Goal: Task Accomplishment & Management: Manage account settings

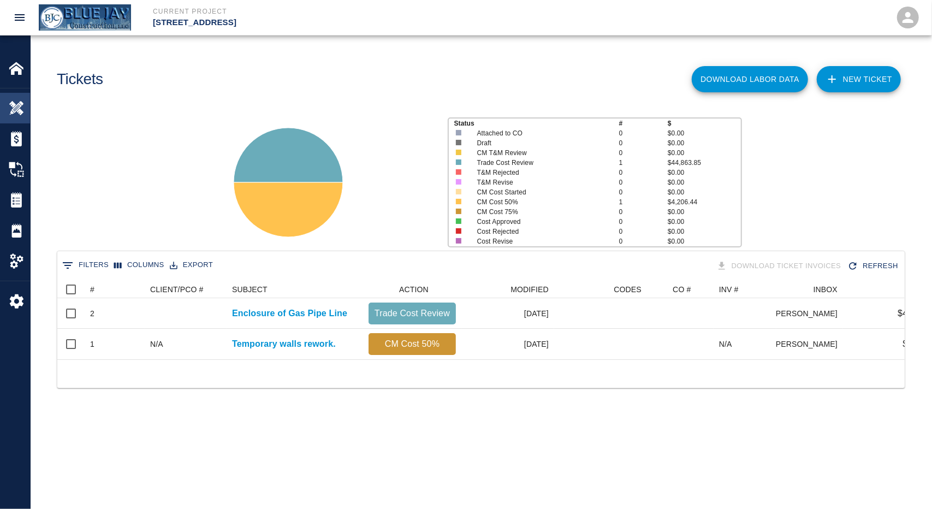
click at [12, 118] on div "Overview" at bounding box center [15, 108] width 30 height 31
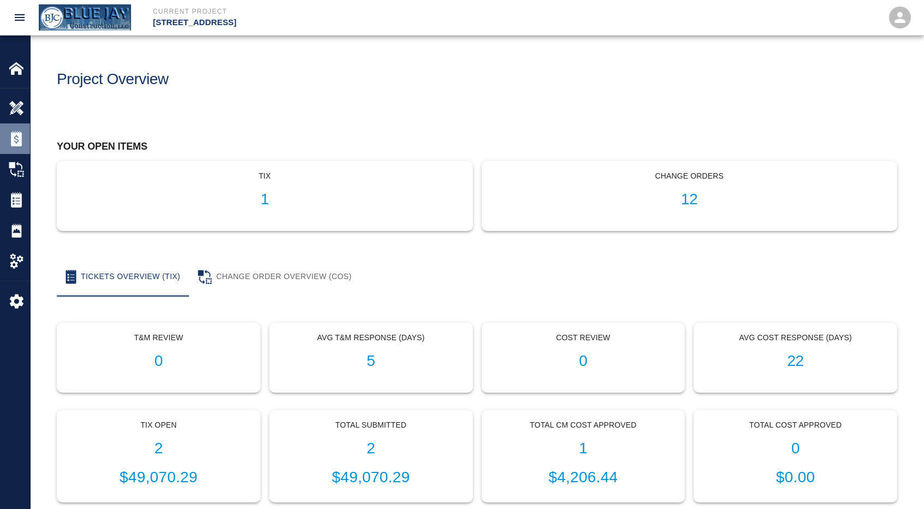
click at [26, 133] on div at bounding box center [24, 138] width 31 height 15
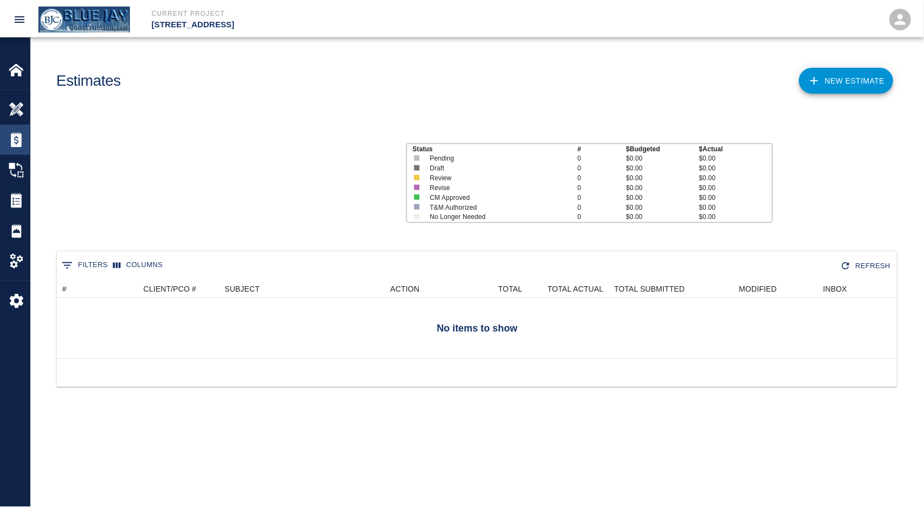
scroll to position [70, 839]
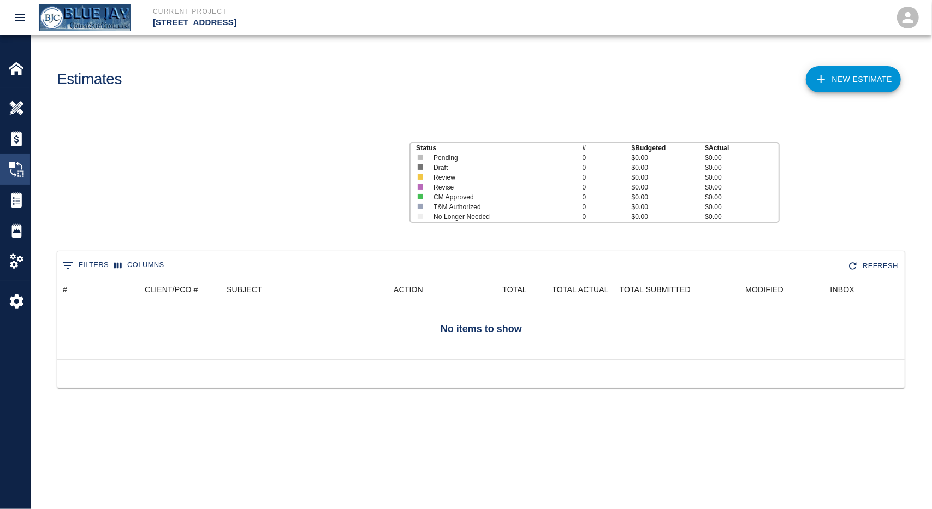
click at [26, 165] on div at bounding box center [24, 169] width 31 height 15
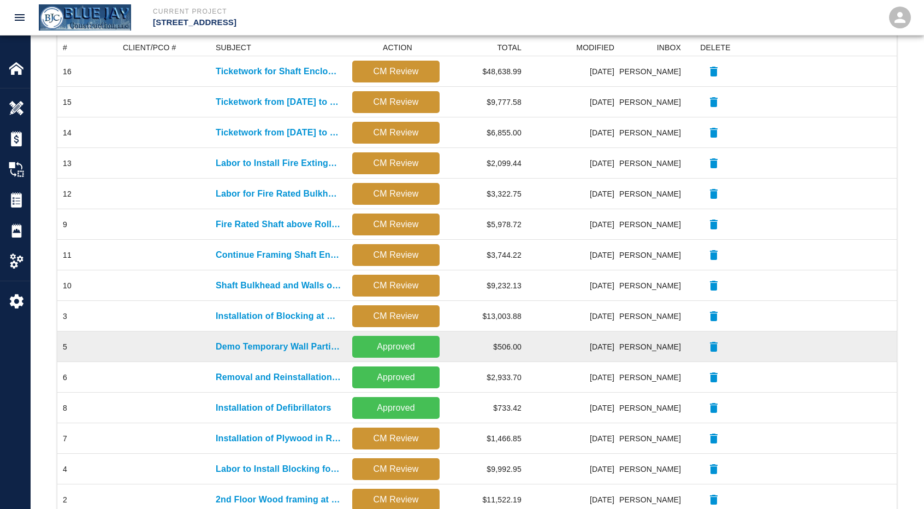
scroll to position [302, 0]
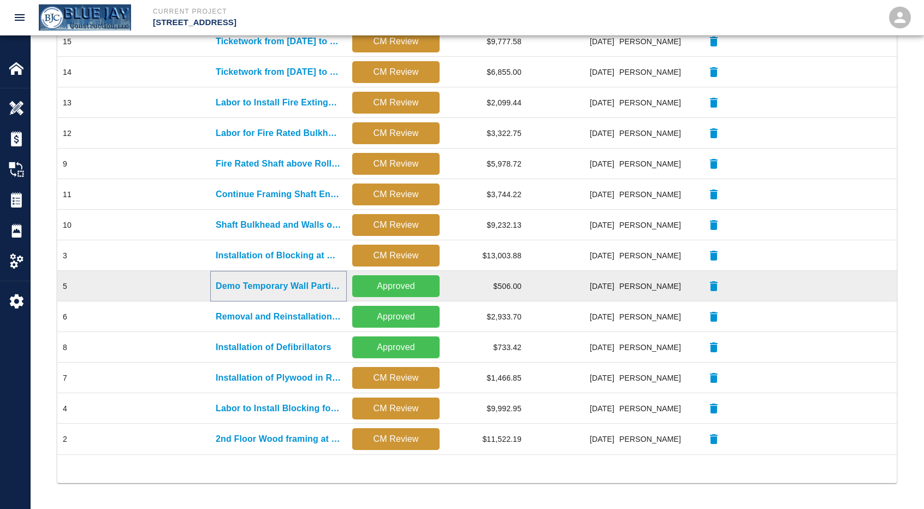
click at [257, 287] on p "Demo Temporary Wall Partition on First Floor" at bounding box center [279, 285] width 126 height 13
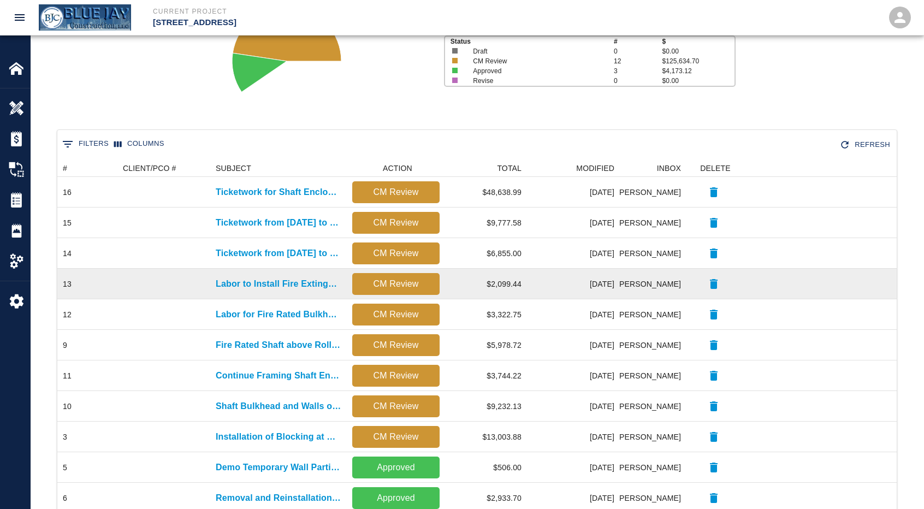
scroll to position [218, 0]
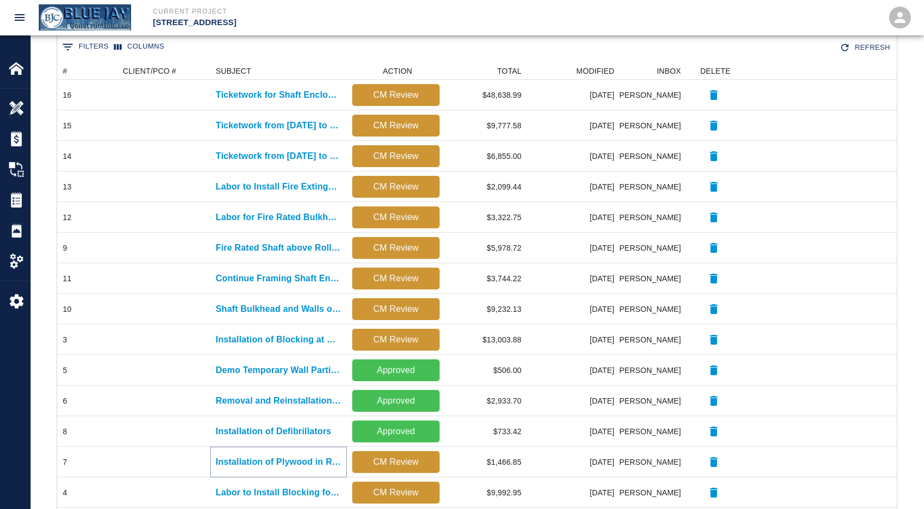
click at [257, 461] on p "Installation of Plywood in Ramp and Frame Platform in Lobby" at bounding box center [279, 461] width 126 height 13
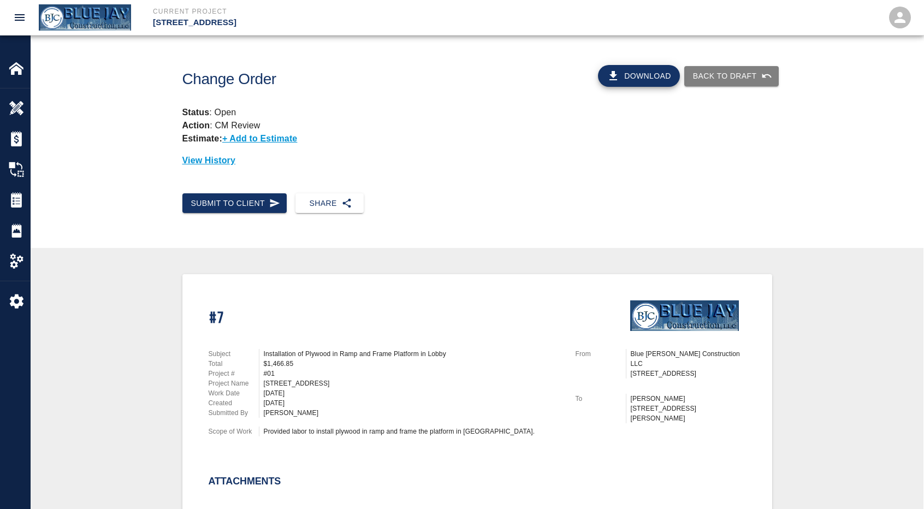
click at [734, 78] on button "Back to Draft" at bounding box center [731, 76] width 94 height 20
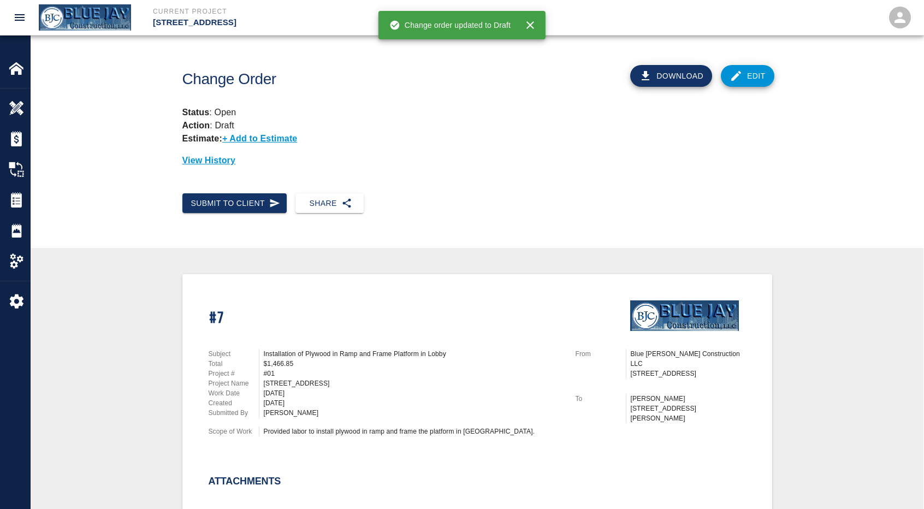
click at [740, 80] on icon at bounding box center [735, 75] width 13 height 13
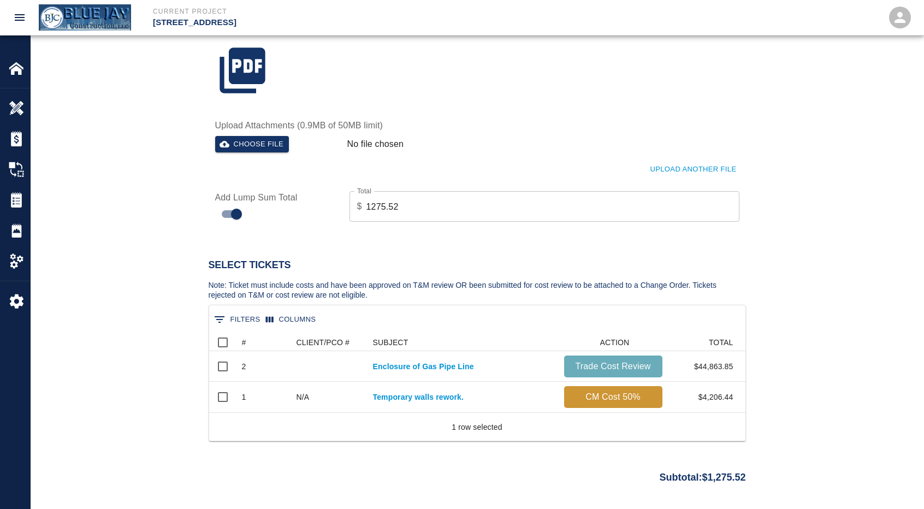
scroll to position [491, 0]
click at [418, 209] on input "1275.52" at bounding box center [552, 206] width 373 height 31
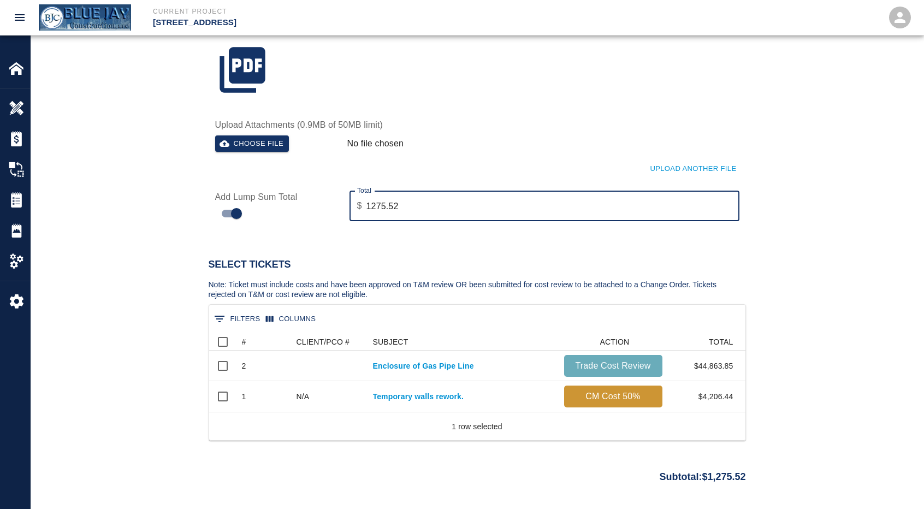
click at [418, 209] on input "1275.52" at bounding box center [552, 206] width 373 height 31
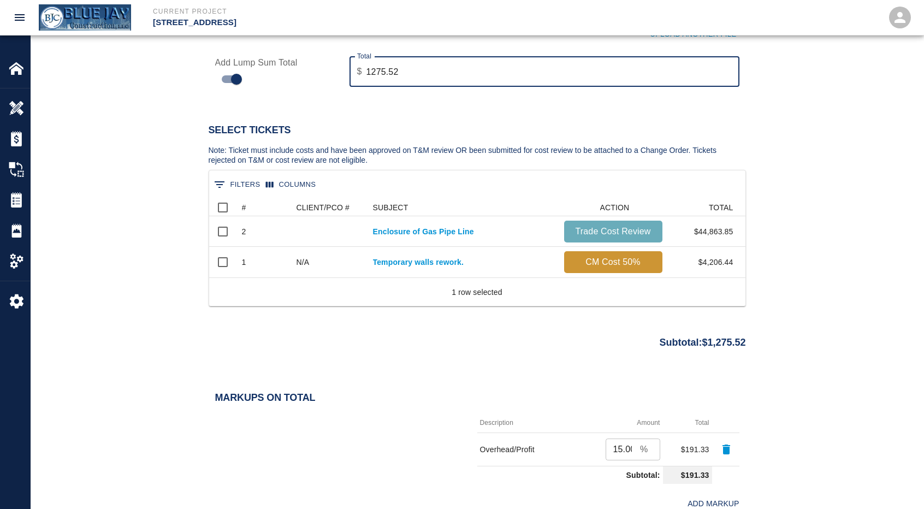
scroll to position [710, 0]
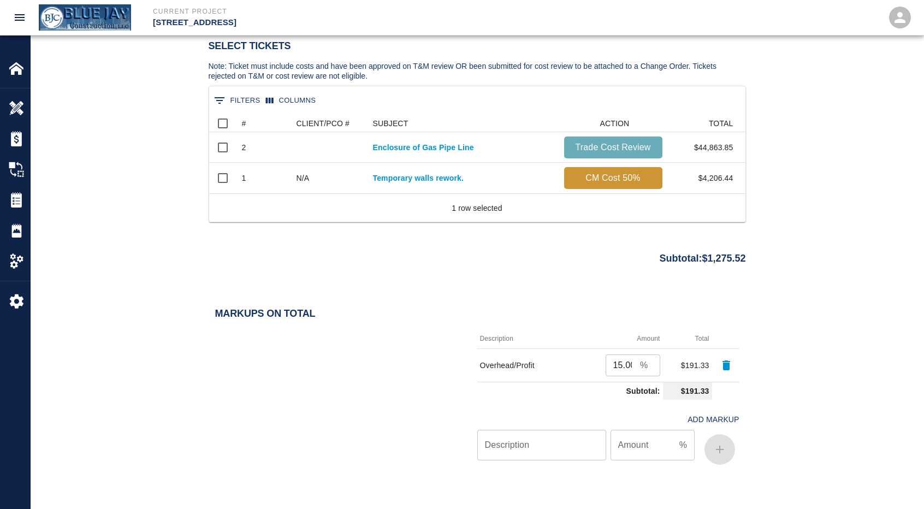
click at [618, 372] on input "15.00" at bounding box center [622, 365] width 35 height 22
type input "10"
click at [856, 295] on div "Select Tickets Note: Ticket must include costs and have been approved on T&M re…" at bounding box center [477, 152] width 892 height 294
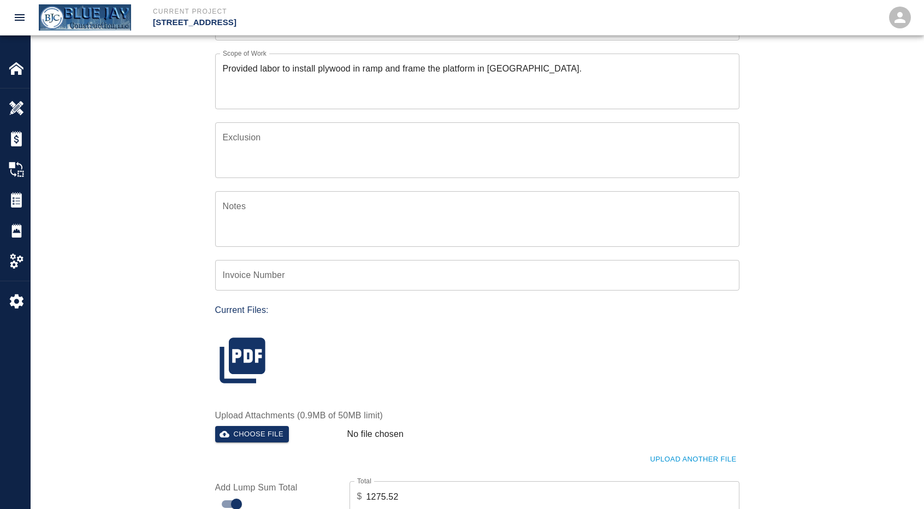
scroll to position [218, 0]
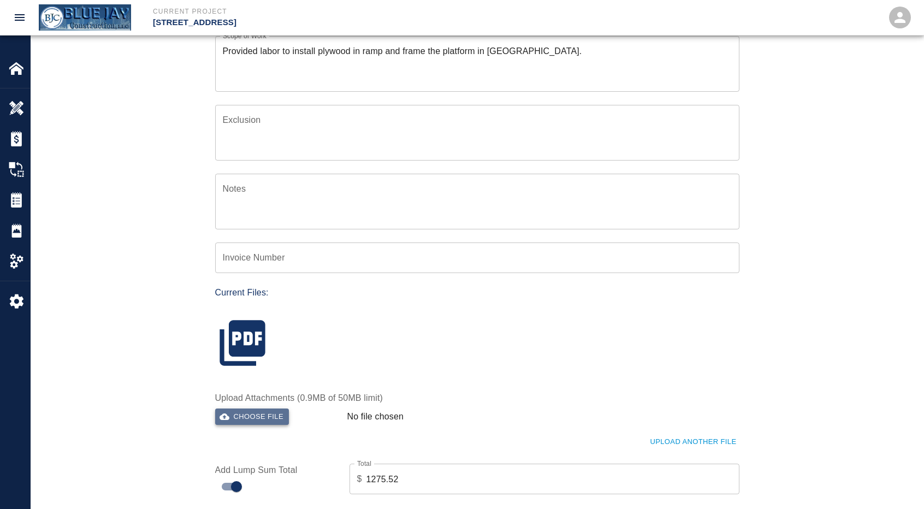
click at [225, 414] on icon "button" at bounding box center [224, 416] width 10 height 7
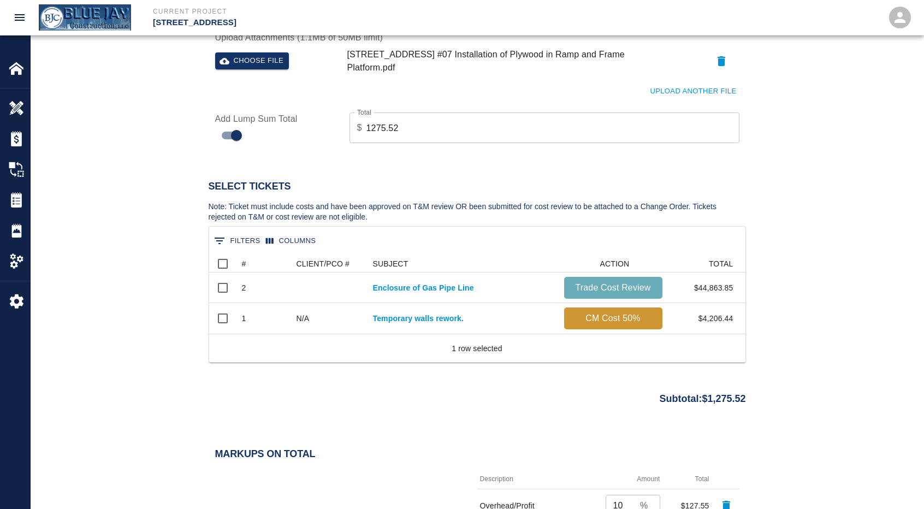
scroll to position [842, 0]
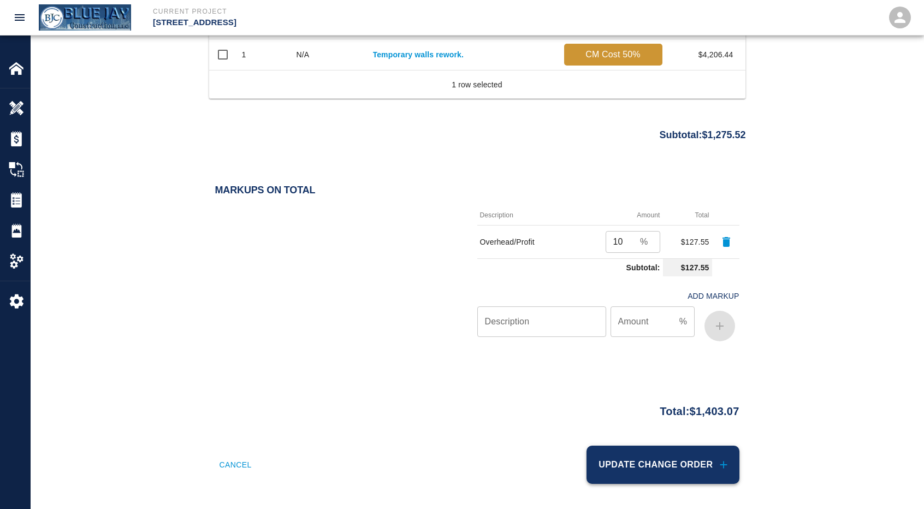
click at [680, 464] on button "Update Change Order" at bounding box center [662, 464] width 152 height 38
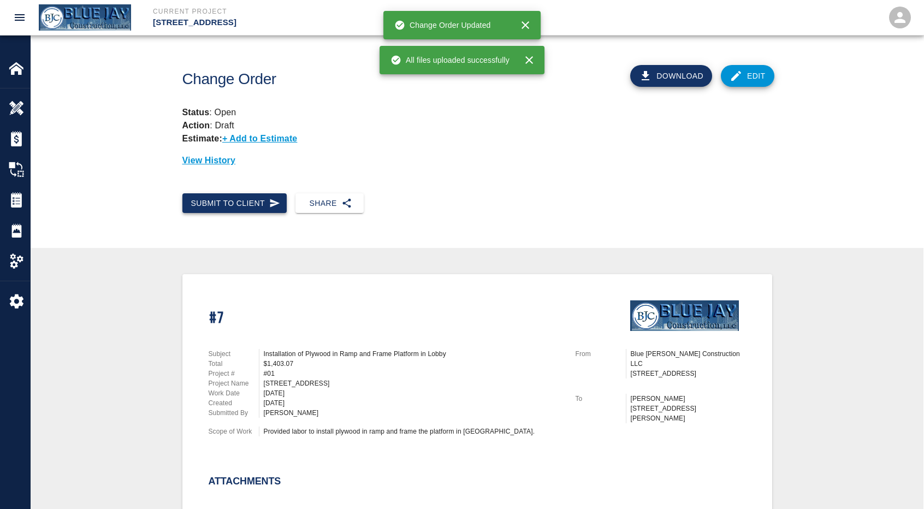
click at [252, 206] on button "Submit to Client" at bounding box center [234, 203] width 105 height 20
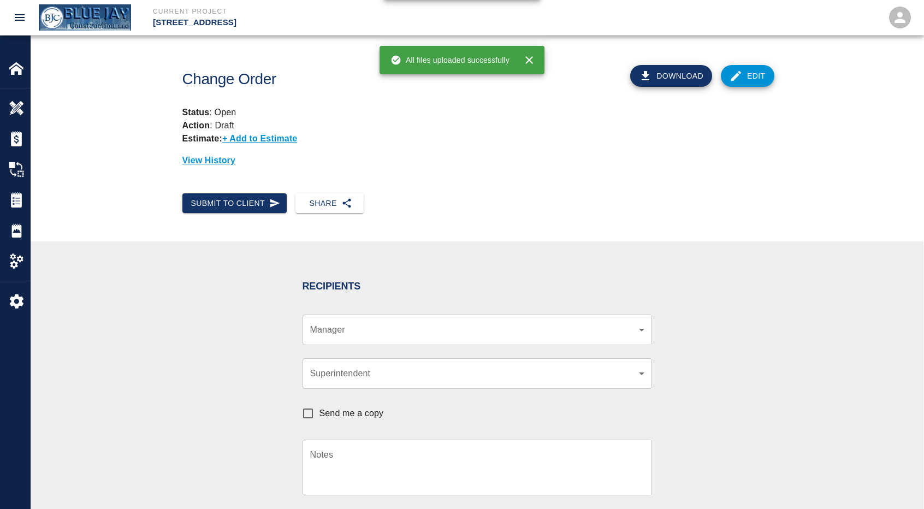
click at [344, 337] on div "​ Manager" at bounding box center [476, 329] width 349 height 31
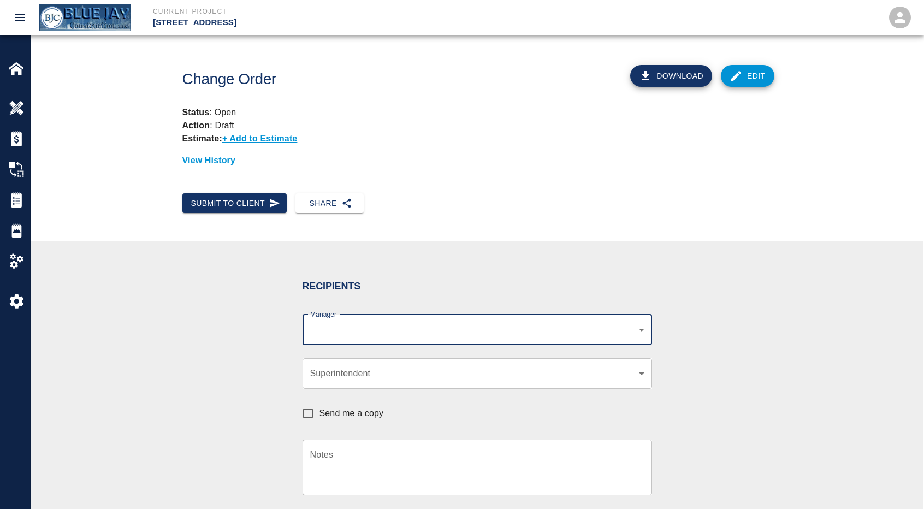
click at [347, 334] on body "Current Project [STREET_ADDRESS] Home [STREET_ADDRESS] Overview Estimates Chang…" at bounding box center [462, 254] width 924 height 509
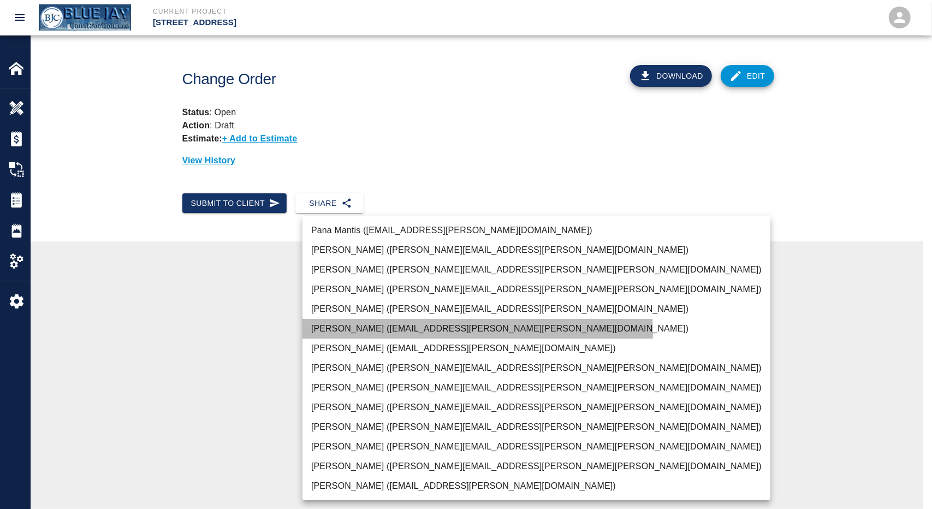
click at [347, 334] on li "[PERSON_NAME] ([EMAIL_ADDRESS][PERSON_NAME][PERSON_NAME][DOMAIN_NAME])" at bounding box center [536, 329] width 468 height 20
type input "e78ae711-0fd6-4e18-bb8b-b399932e647c"
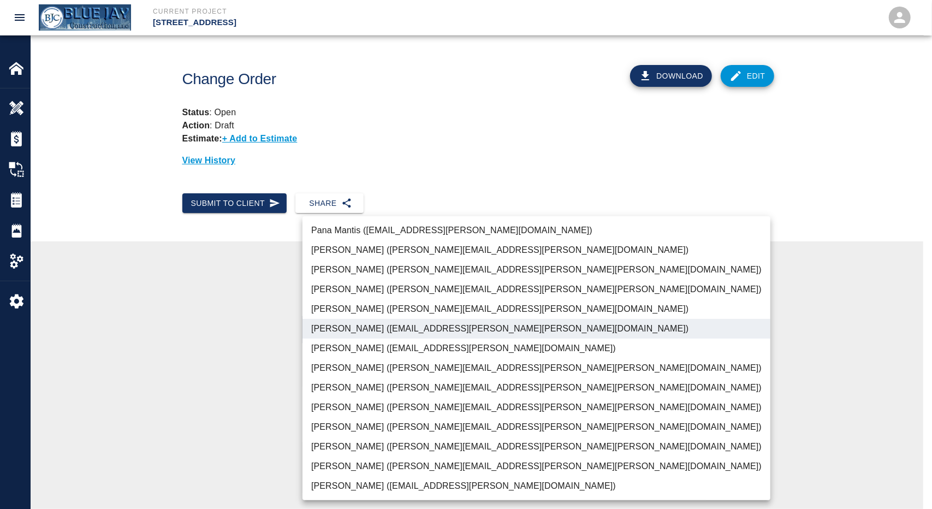
click at [257, 338] on div at bounding box center [466, 254] width 932 height 509
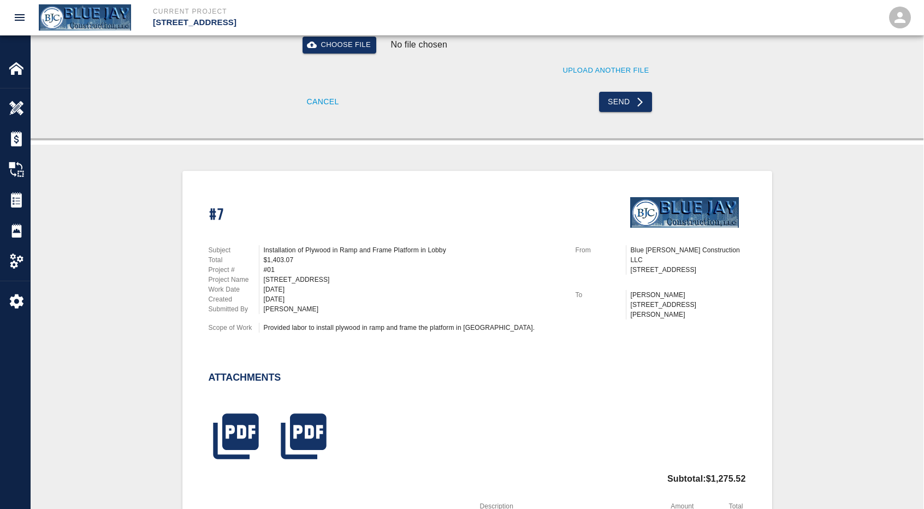
scroll to position [474, 0]
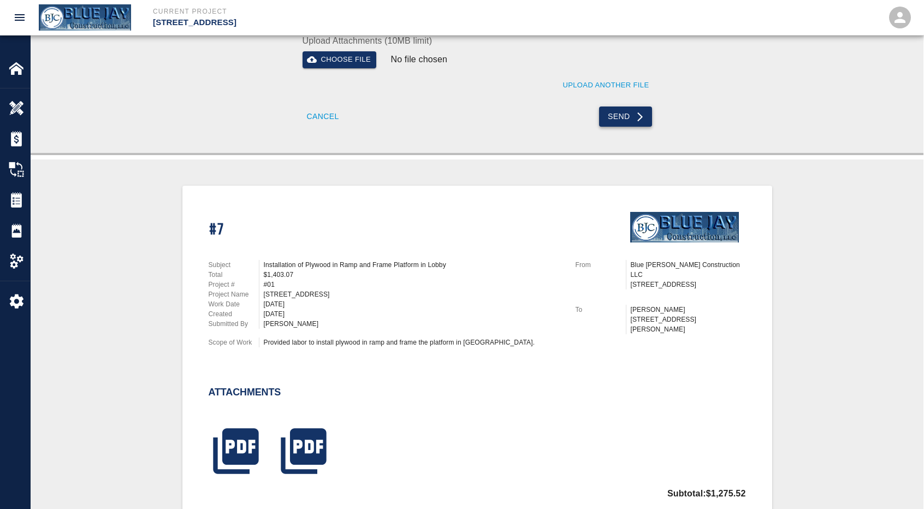
click at [617, 121] on button "Send" at bounding box center [625, 116] width 53 height 20
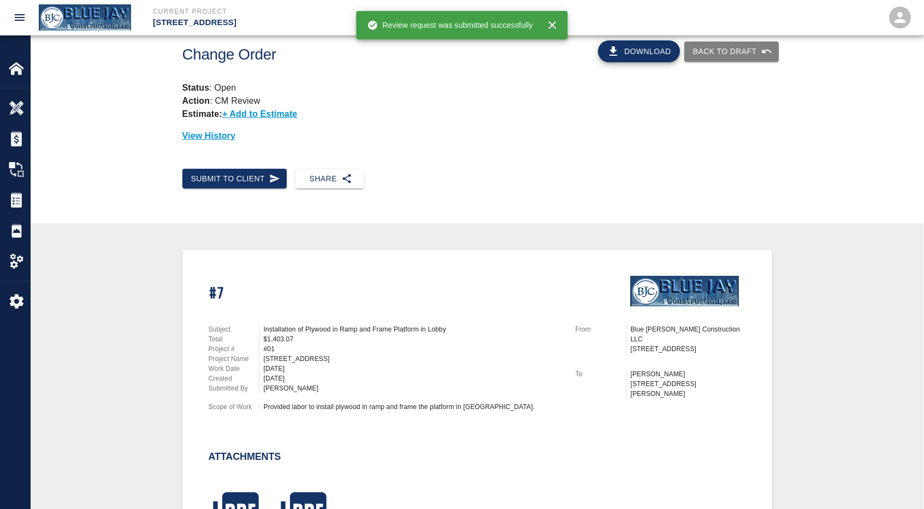
scroll to position [11, 0]
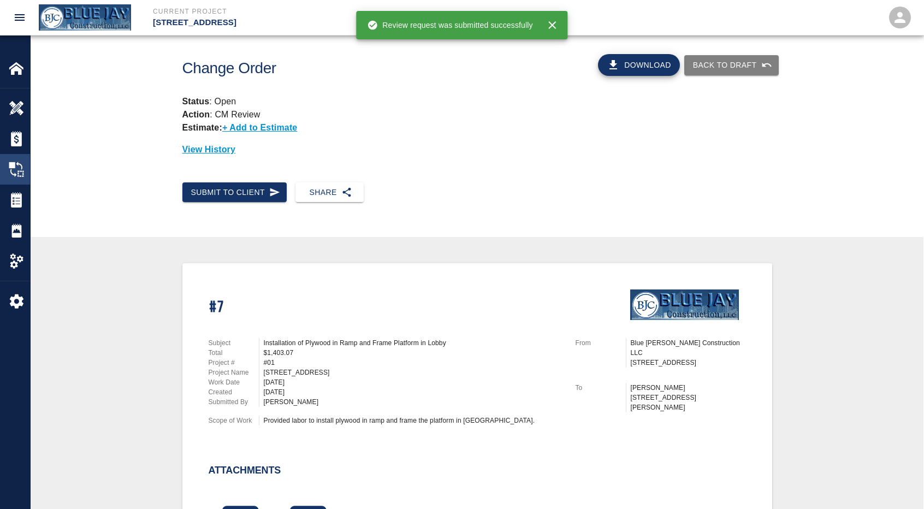
click at [15, 165] on img at bounding box center [16, 169] width 15 height 15
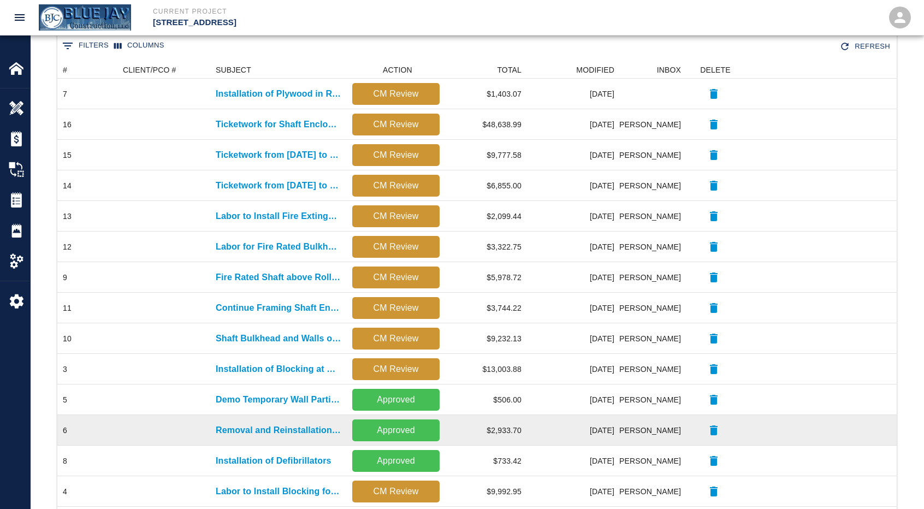
scroll to position [302, 0]
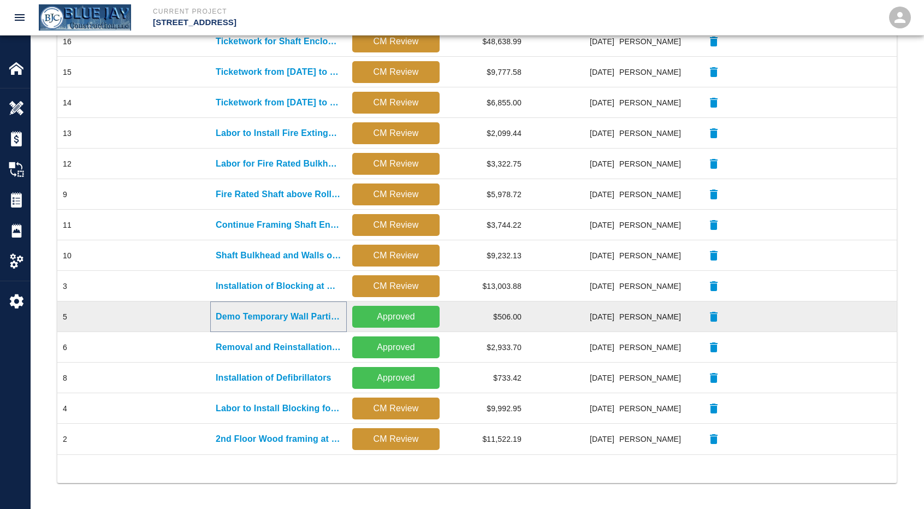
click at [238, 318] on p "Demo Temporary Wall Partition on First Floor" at bounding box center [279, 316] width 126 height 13
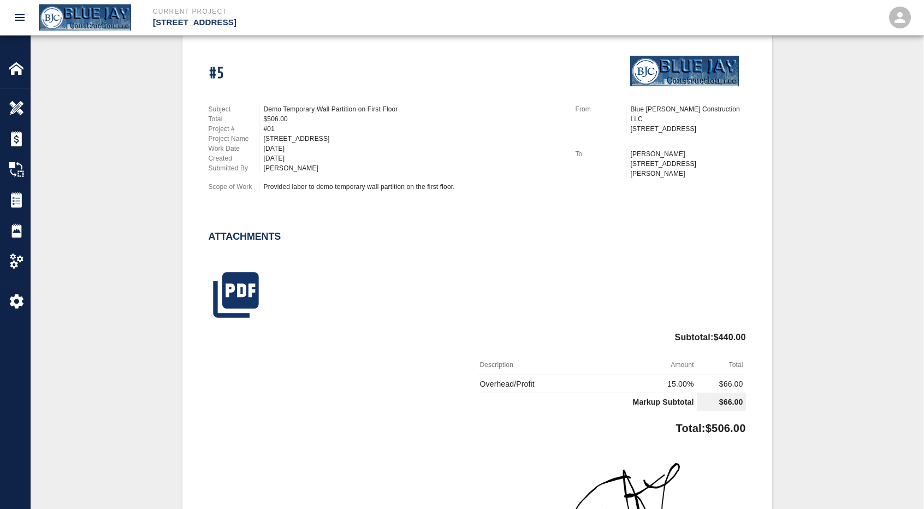
scroll to position [273, 0]
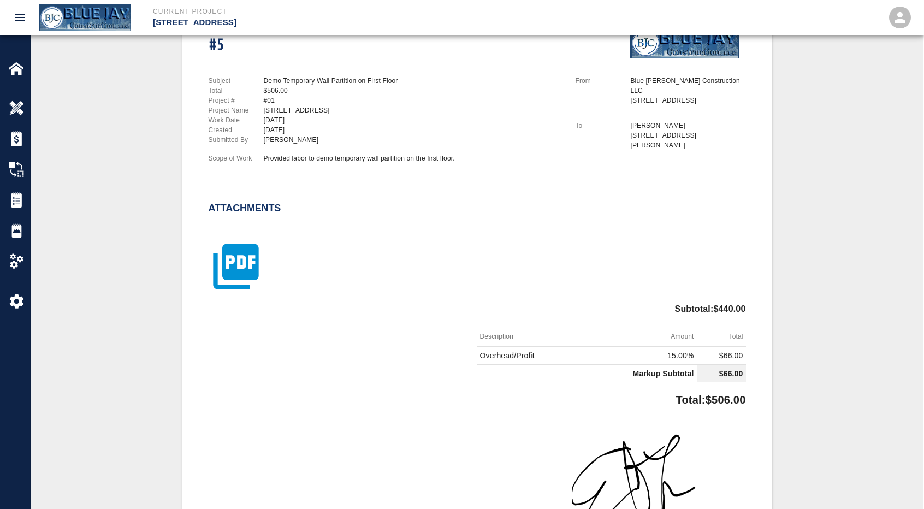
click at [239, 276] on icon "button" at bounding box center [235, 266] width 45 height 45
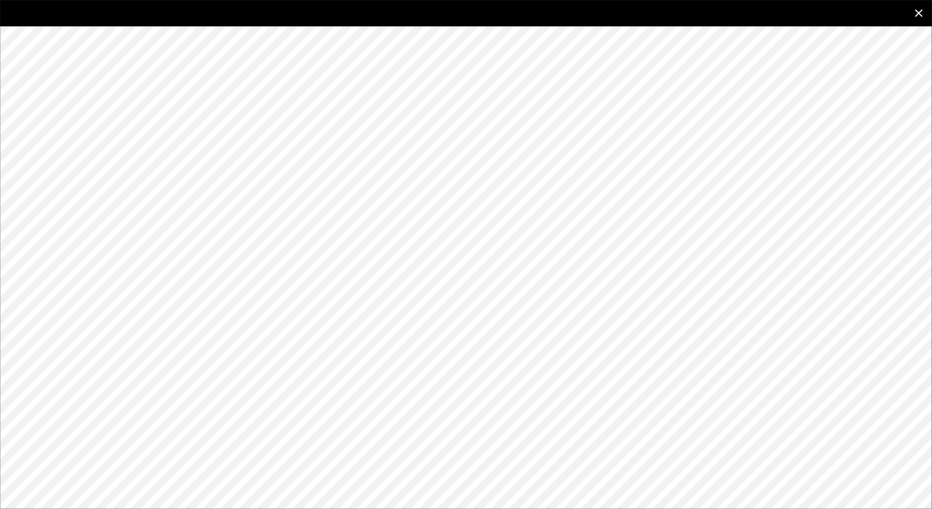
click at [920, 9] on icon "close" at bounding box center [918, 13] width 13 height 13
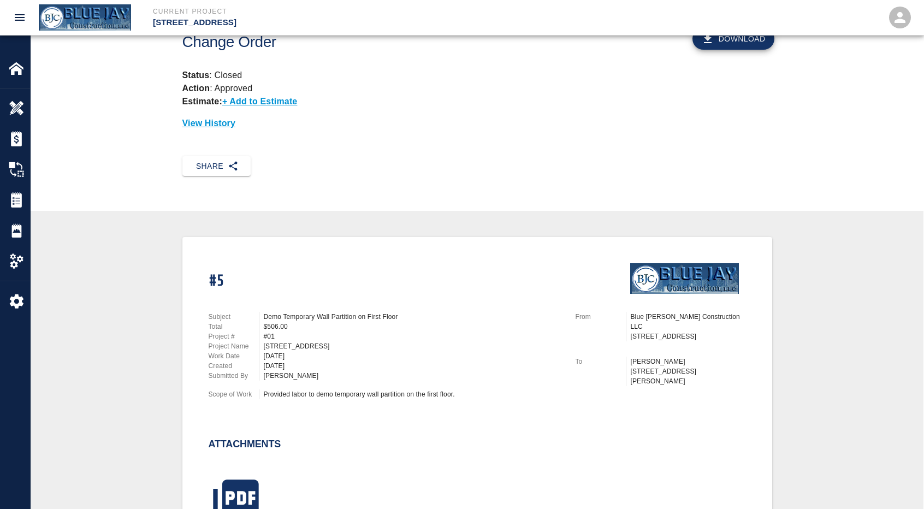
scroll to position [0, 0]
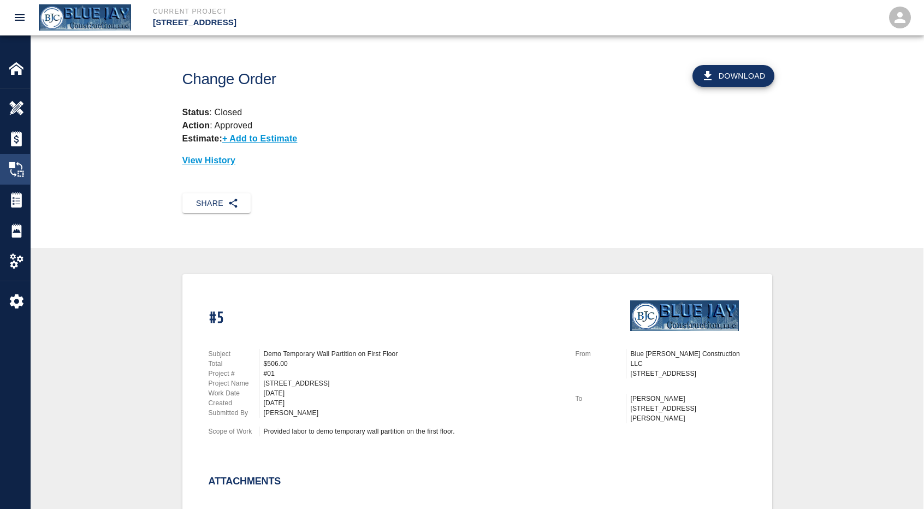
click at [20, 170] on img at bounding box center [16, 169] width 15 height 15
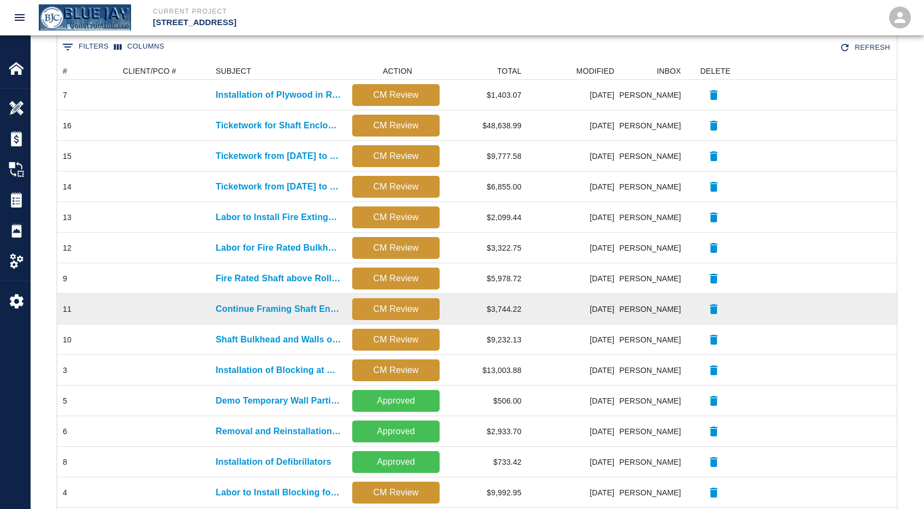
scroll to position [273, 0]
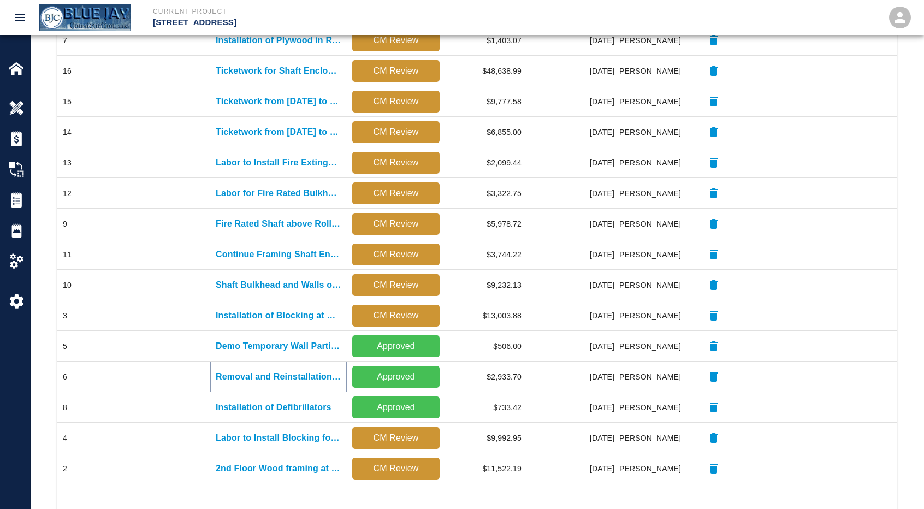
click at [256, 374] on p "Removal and Reinstallation of Plywood on 2nd Floor" at bounding box center [279, 376] width 126 height 13
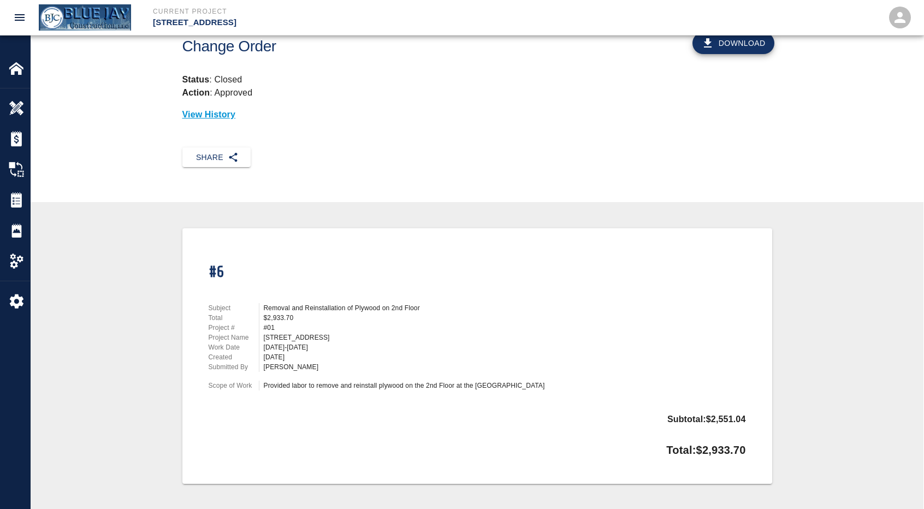
scroll to position [86, 0]
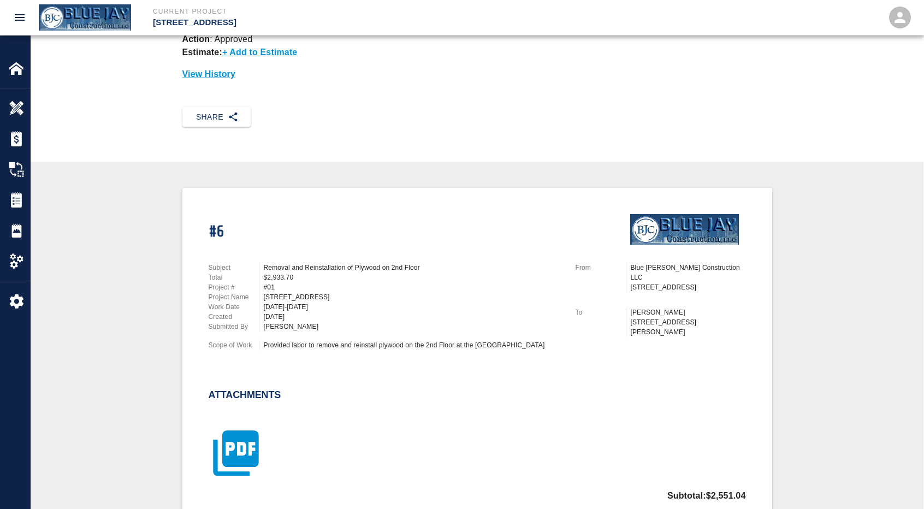
click at [244, 454] on icon "button" at bounding box center [236, 453] width 55 height 55
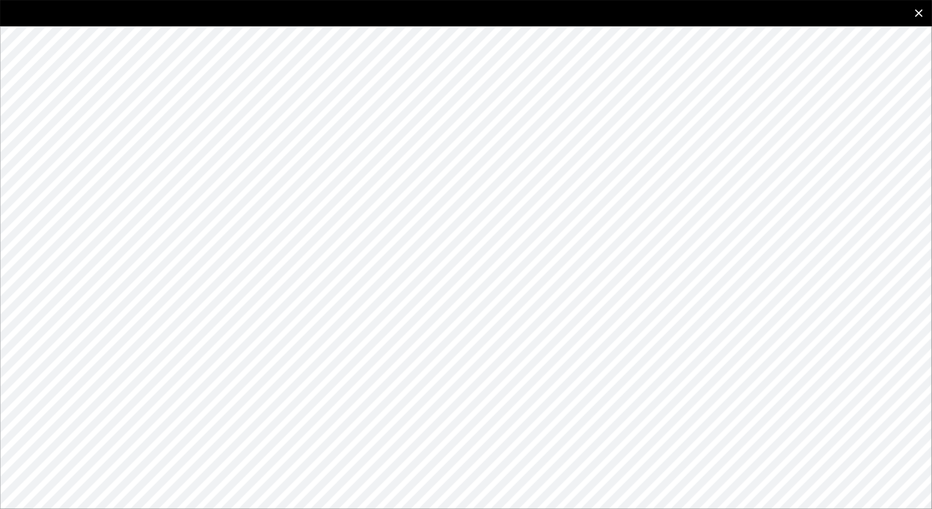
click at [916, 9] on icon "close" at bounding box center [919, 13] width 8 height 8
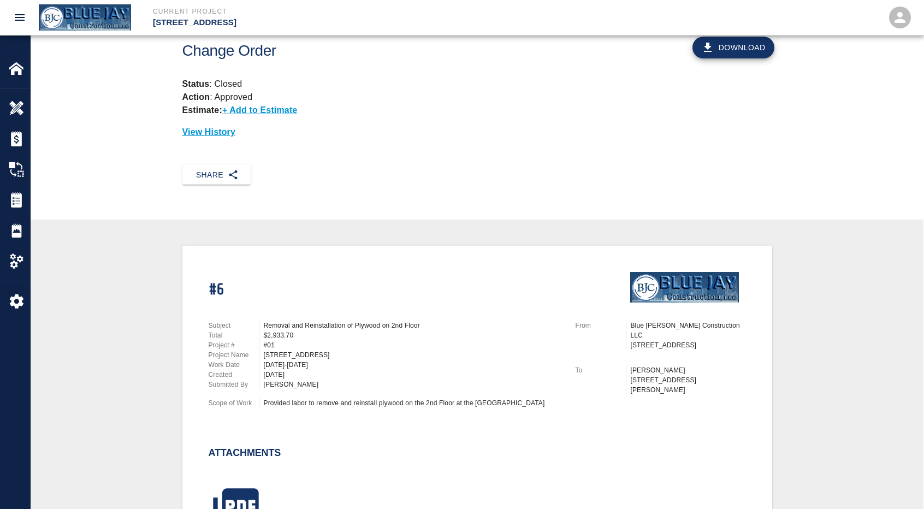
scroll to position [0, 0]
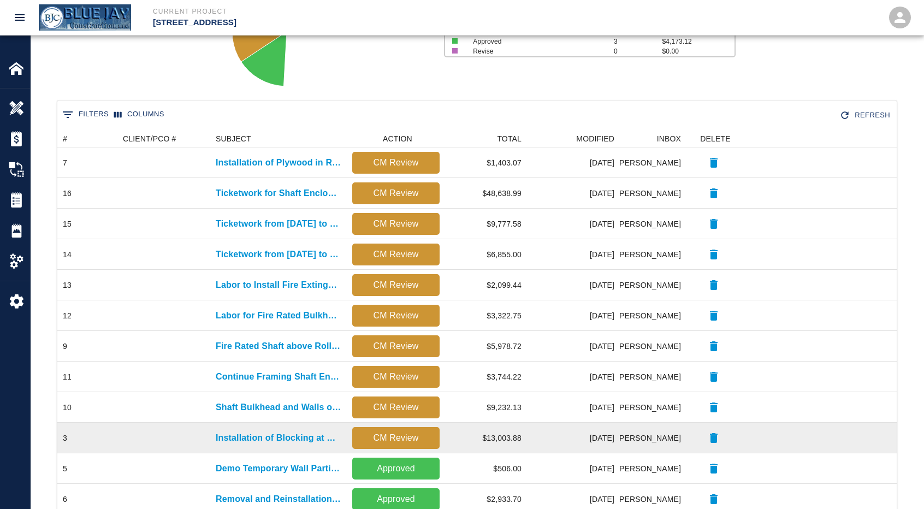
scroll to position [218, 0]
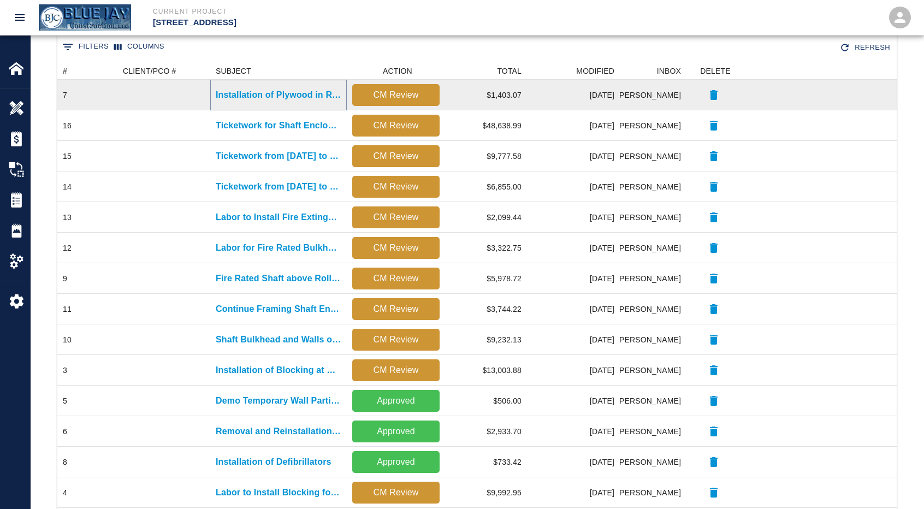
click at [273, 91] on p "Installation of Plywood in Ramp and Frame Platform in Lobby" at bounding box center [279, 94] width 126 height 13
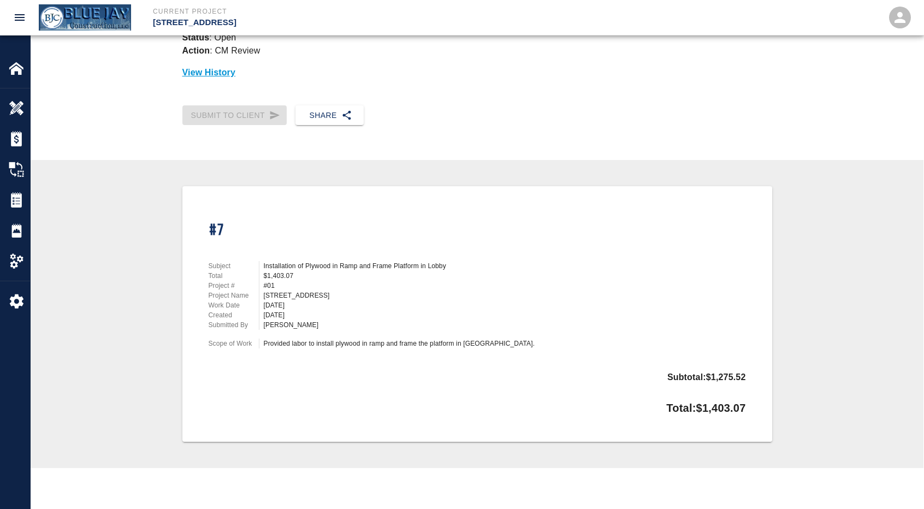
scroll to position [86, 0]
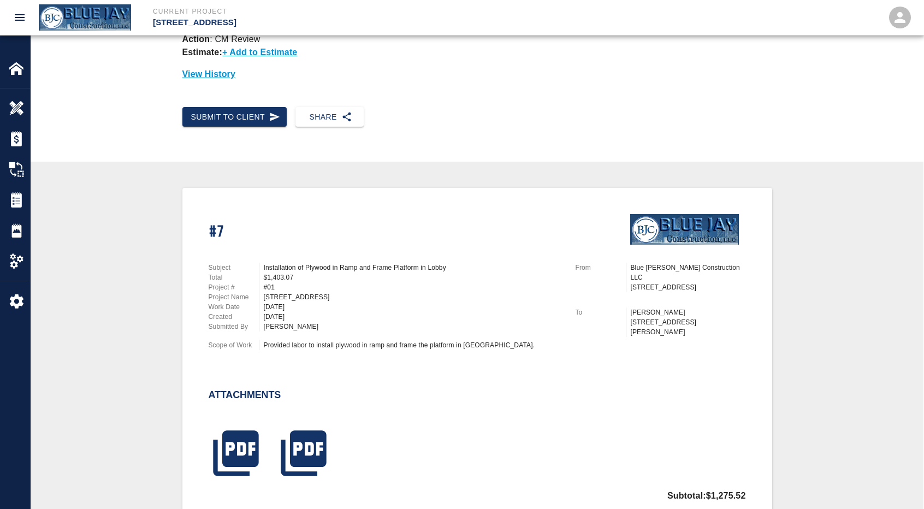
click at [369, 323] on div "[PERSON_NAME]" at bounding box center [413, 327] width 299 height 10
click at [304, 453] on icon "button" at bounding box center [303, 453] width 45 height 45
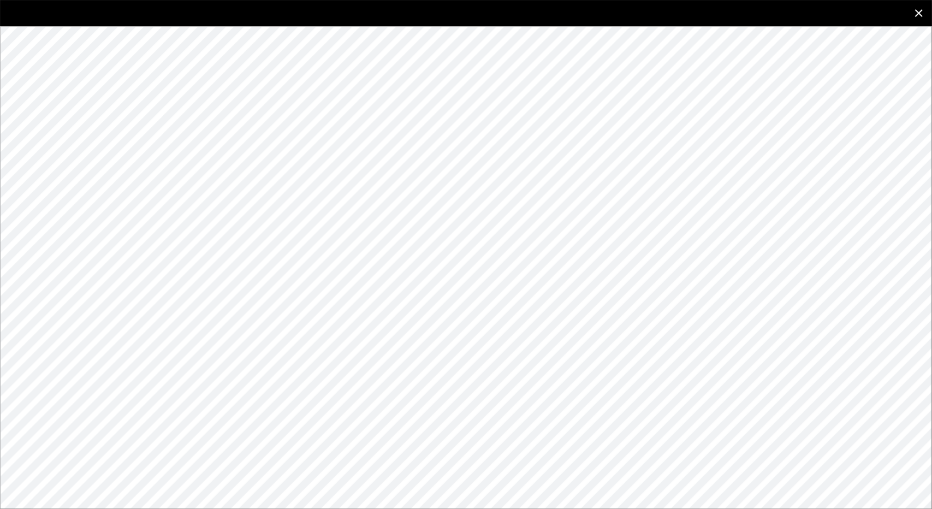
click at [923, 16] on icon "close" at bounding box center [918, 13] width 13 height 13
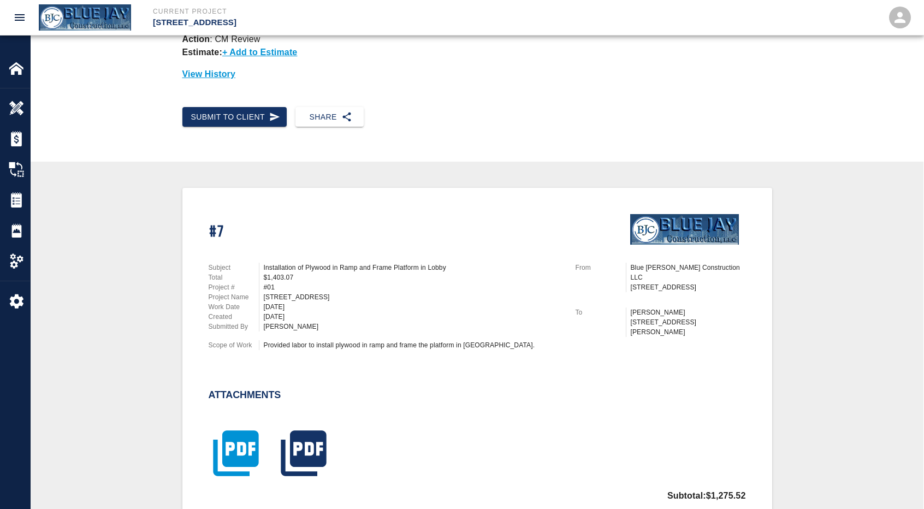
click at [255, 456] on icon "button" at bounding box center [235, 453] width 45 height 45
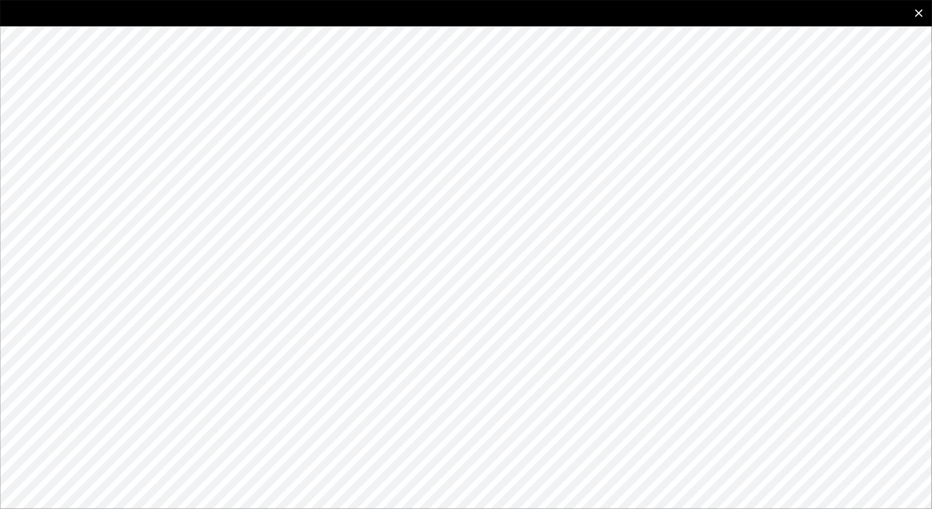
click at [920, 13] on icon "close" at bounding box center [918, 13] width 13 height 13
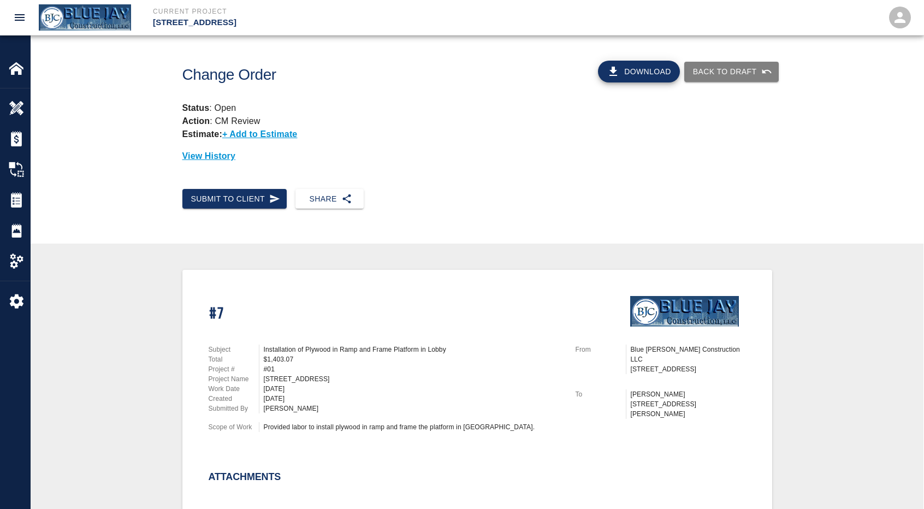
scroll to position [0, 0]
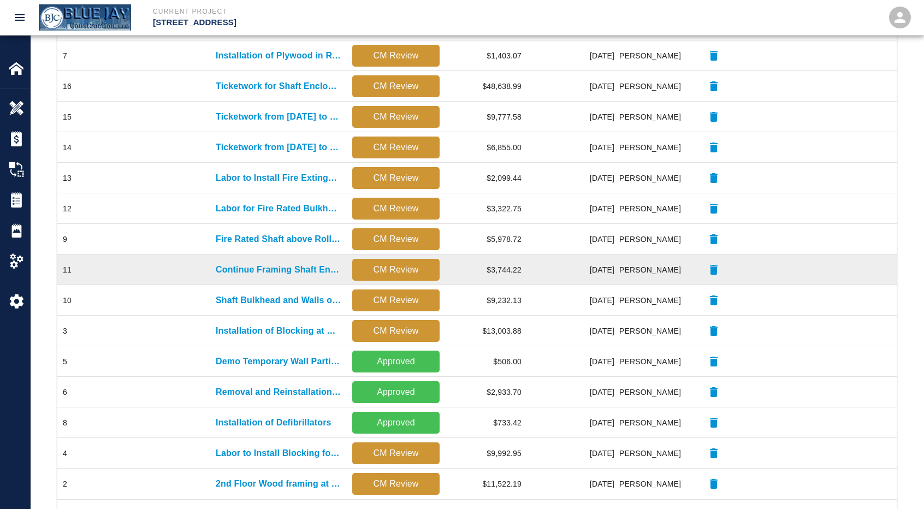
scroll to position [302, 0]
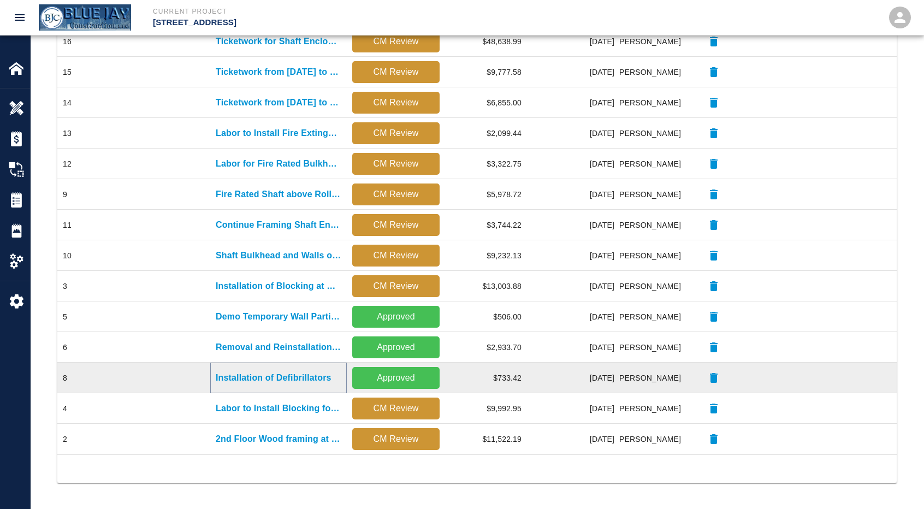
click at [263, 382] on p "Installation of Defibrillators" at bounding box center [274, 377] width 116 height 13
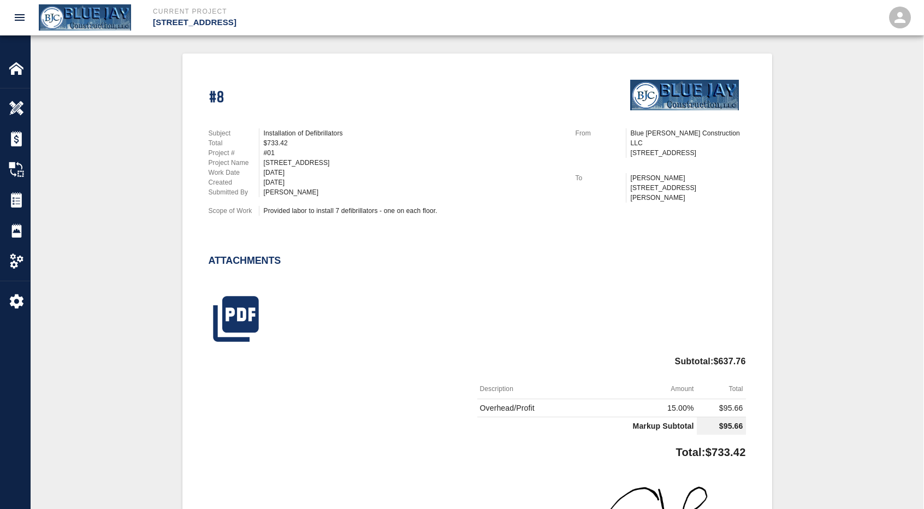
scroll to position [273, 0]
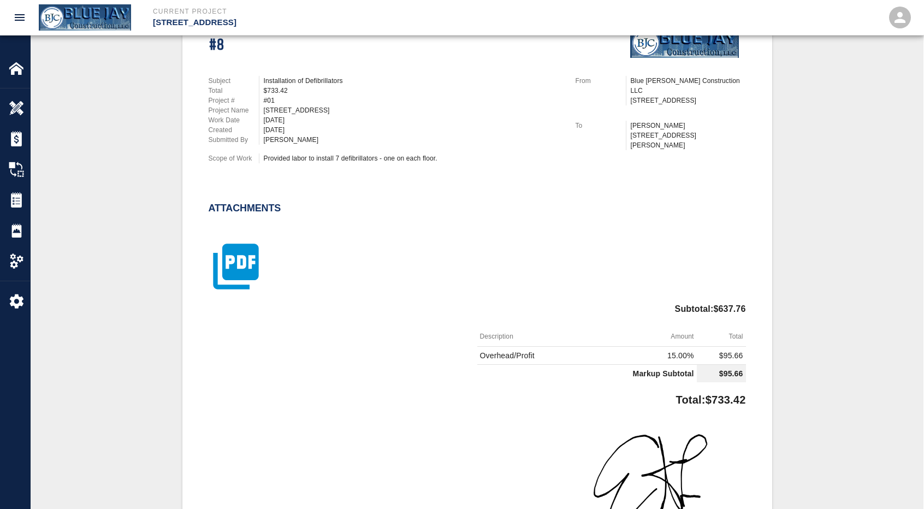
click at [246, 269] on icon "button" at bounding box center [235, 266] width 45 height 45
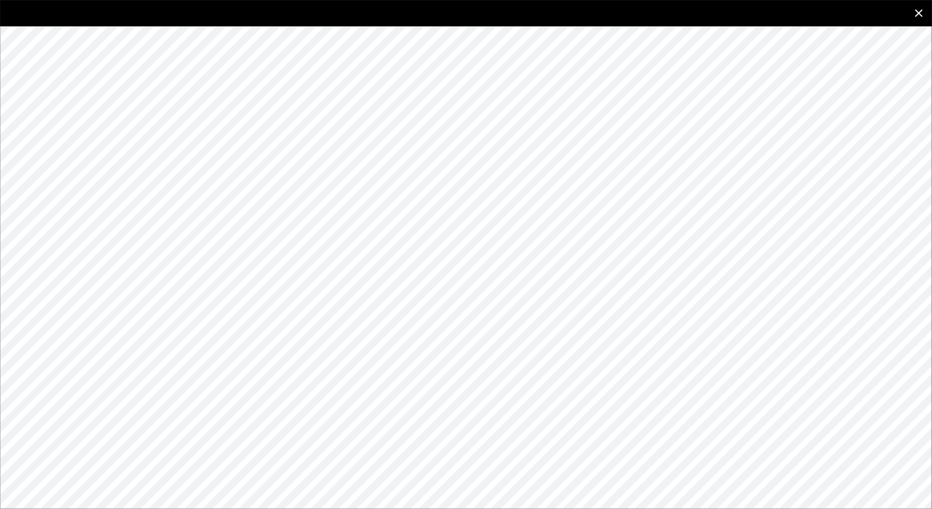
click at [925, 10] on button "close" at bounding box center [919, 13] width 26 height 26
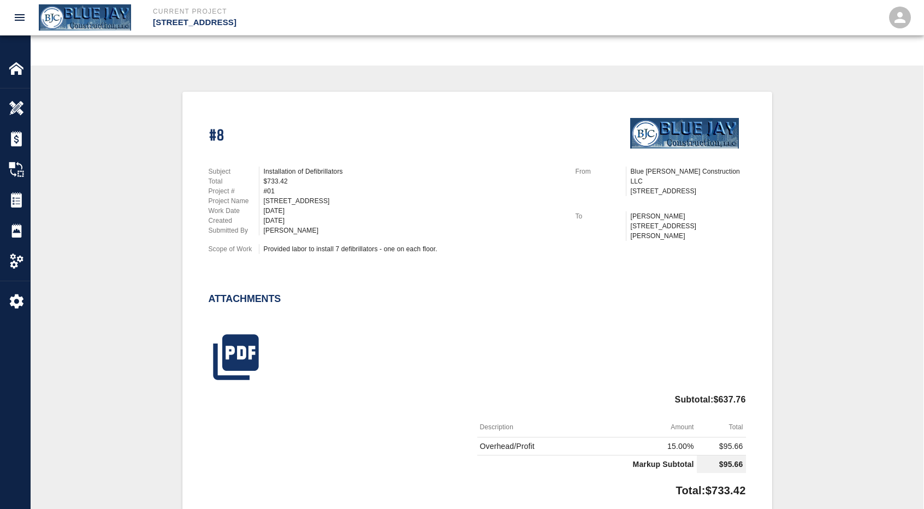
scroll to position [55, 0]
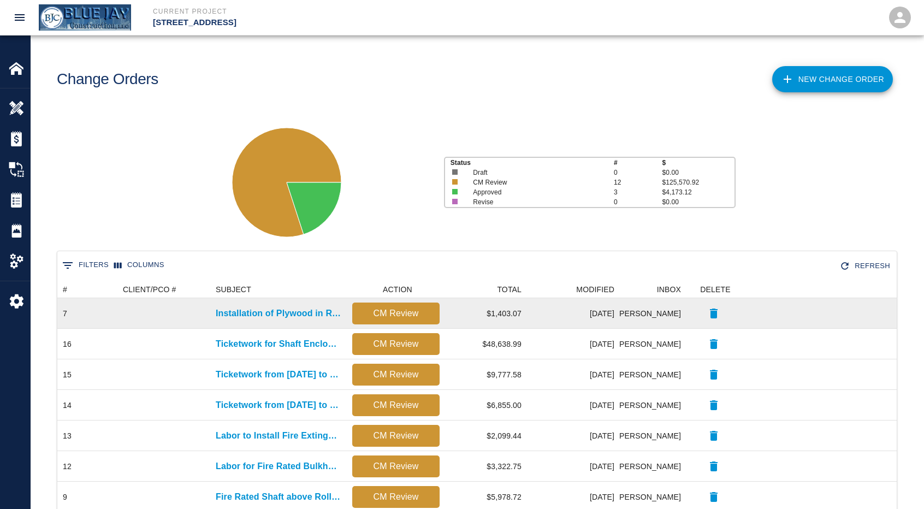
scroll to position [273, 0]
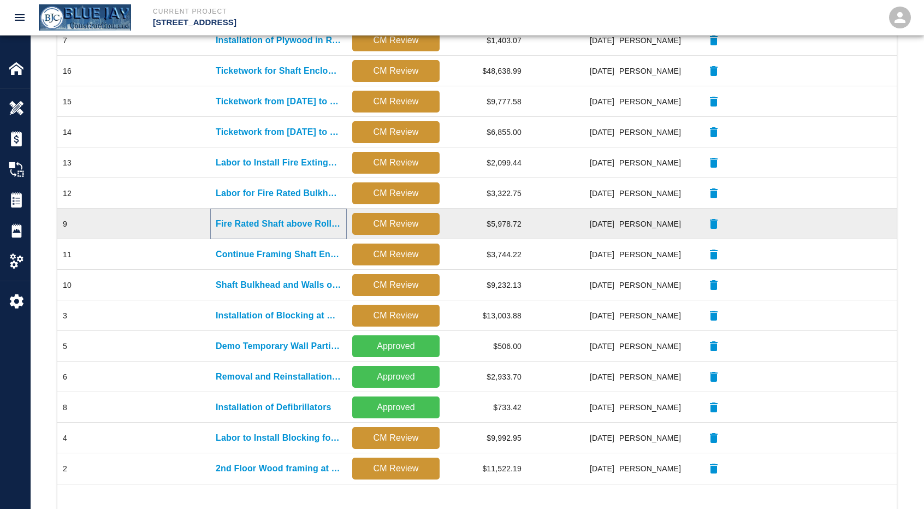
click at [279, 218] on p "Fire Rated Shaft above Rolling Door at Garage" at bounding box center [279, 223] width 126 height 13
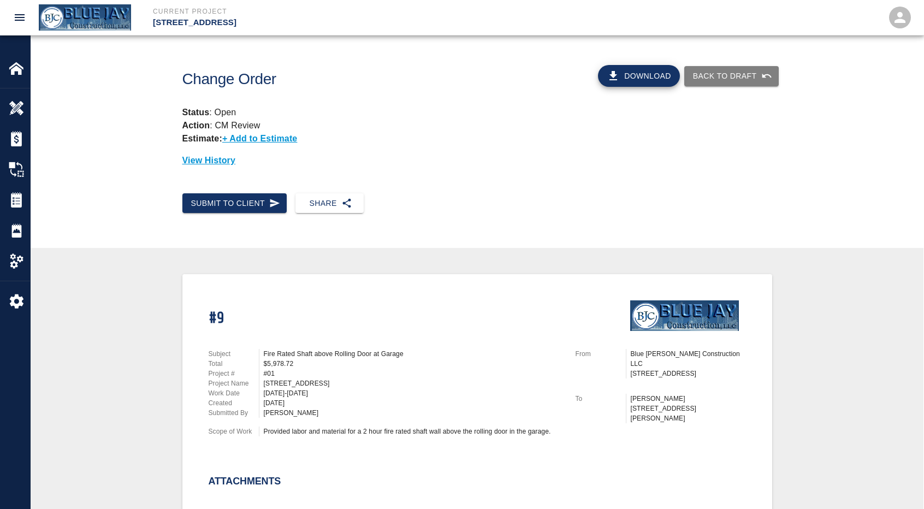
scroll to position [273, 0]
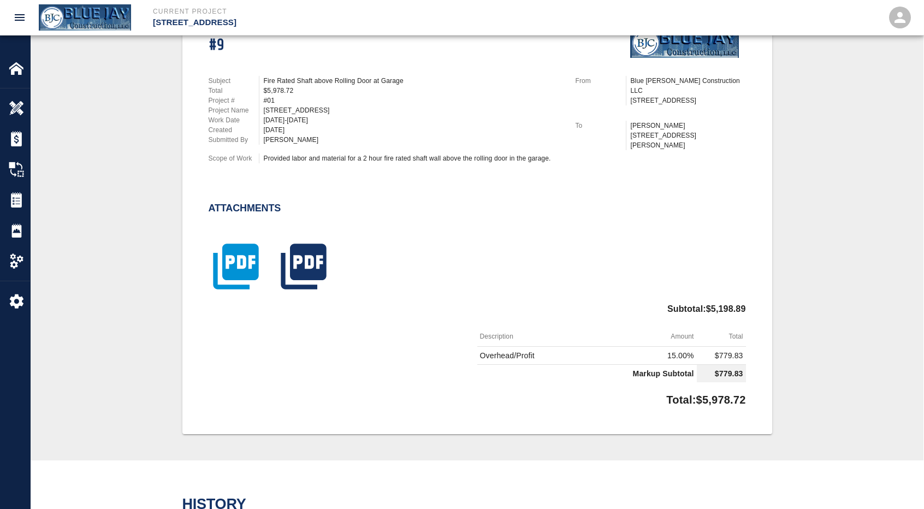
click at [241, 275] on icon "button" at bounding box center [235, 266] width 45 height 45
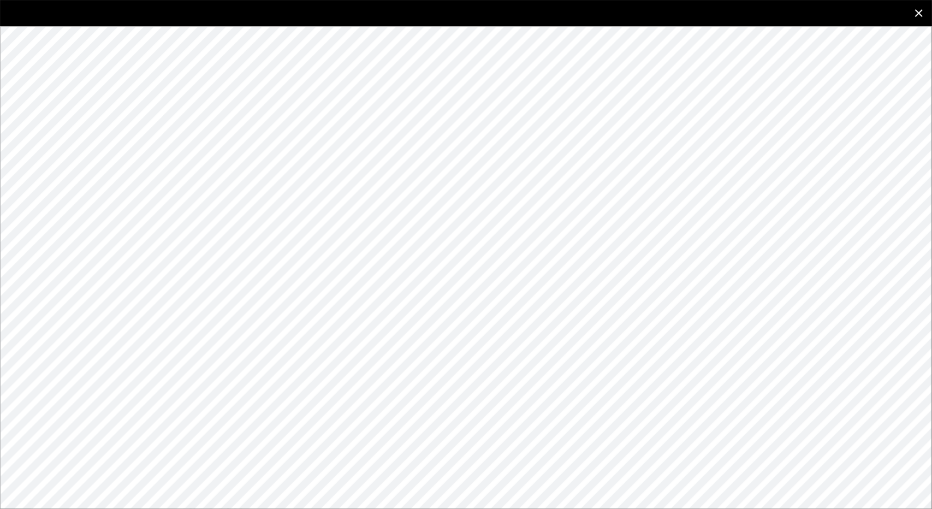
click at [926, 14] on button "close" at bounding box center [919, 13] width 26 height 26
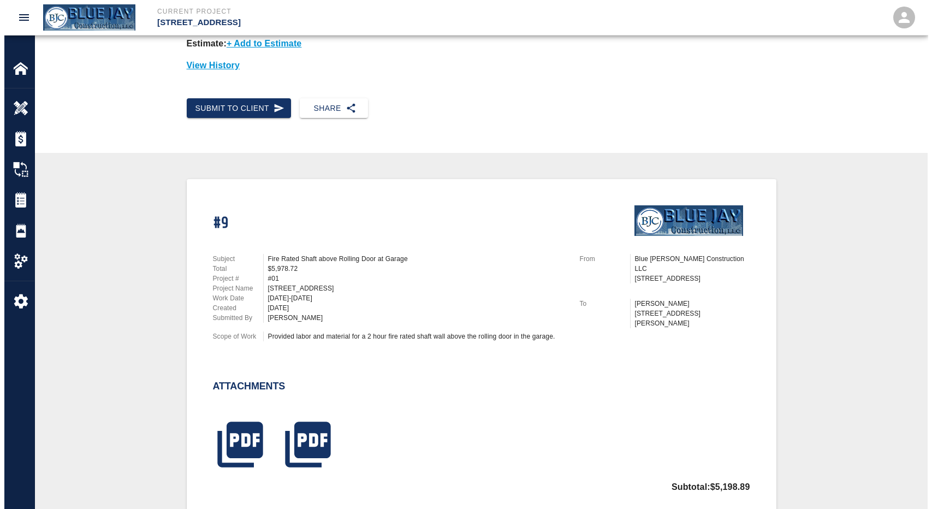
scroll to position [0, 0]
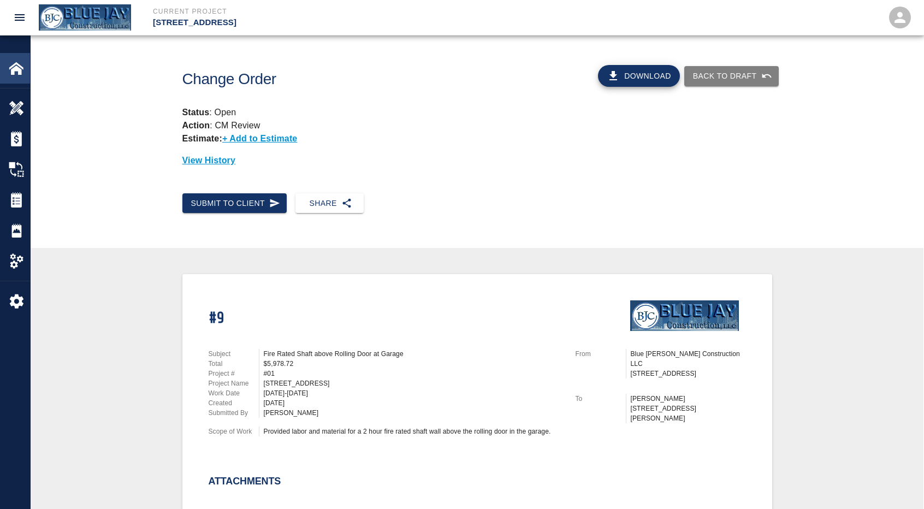
click at [12, 79] on div "Home" at bounding box center [15, 68] width 30 height 31
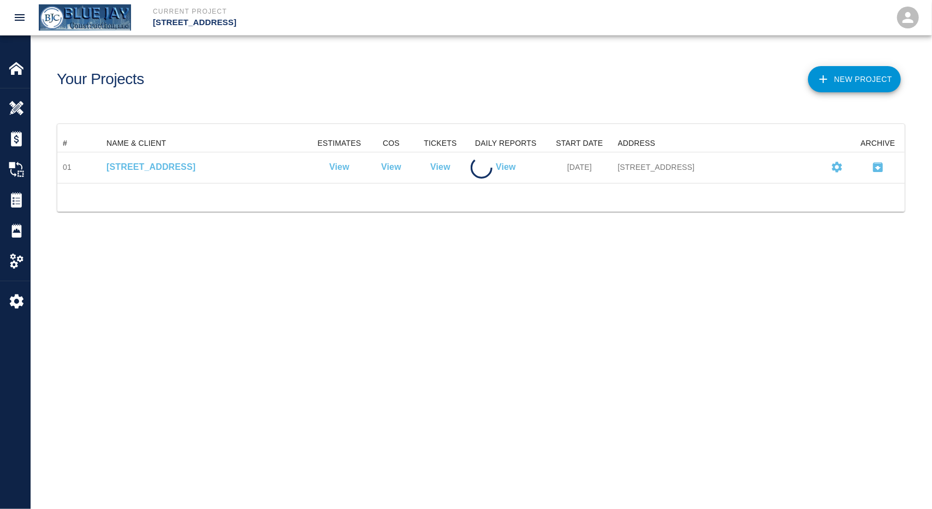
scroll to position [39, 839]
